Goal: Task Accomplishment & Management: Manage account settings

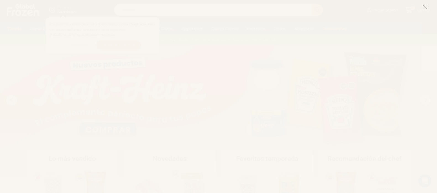
click at [426, 8] on icon at bounding box center [425, 6] width 5 height 5
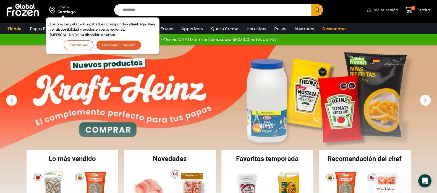
click at [371, 11] on icon at bounding box center [369, 10] width 4 height 4
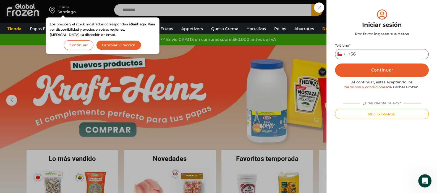
click at [367, 56] on input "Teléfono *" at bounding box center [382, 54] width 94 height 10
type input "*********"
click at [405, 67] on button "Continuar" at bounding box center [382, 70] width 94 height 13
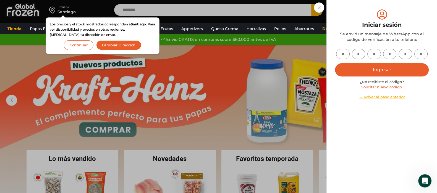
click at [343, 51] on input "text" at bounding box center [343, 54] width 14 height 10
type input "*"
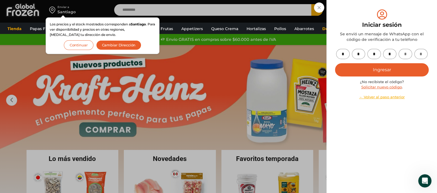
type input "*"
click at [366, 66] on button "Ingresar" at bounding box center [382, 69] width 94 height 13
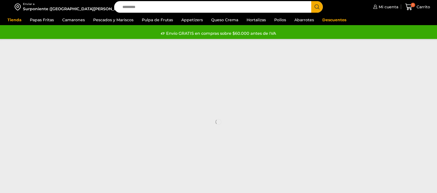
click at [369, 67] on div at bounding box center [218, 122] width 437 height 166
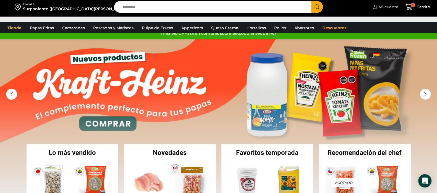
click at [390, 9] on span "Mi cuenta" at bounding box center [388, 7] width 21 height 6
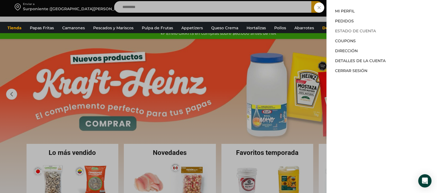
click at [361, 32] on link "Estado de Cuenta" at bounding box center [355, 30] width 41 height 5
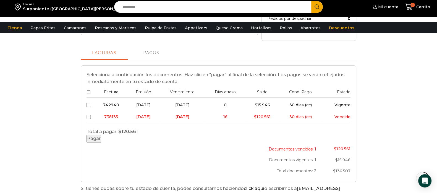
scroll to position [138, 0]
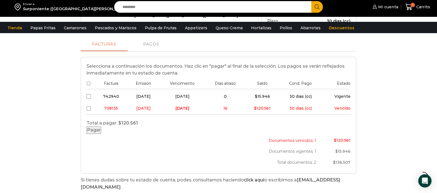
click at [101, 134] on button "Pagar" at bounding box center [94, 130] width 15 height 7
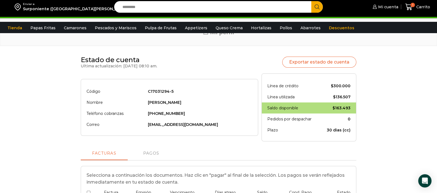
scroll to position [173, 0]
